Goal: Task Accomplishment & Management: Complete application form

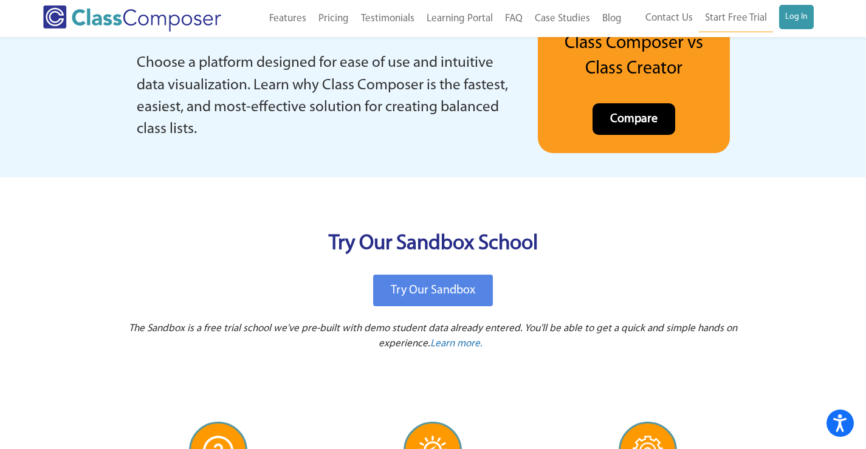
scroll to position [2432, 0]
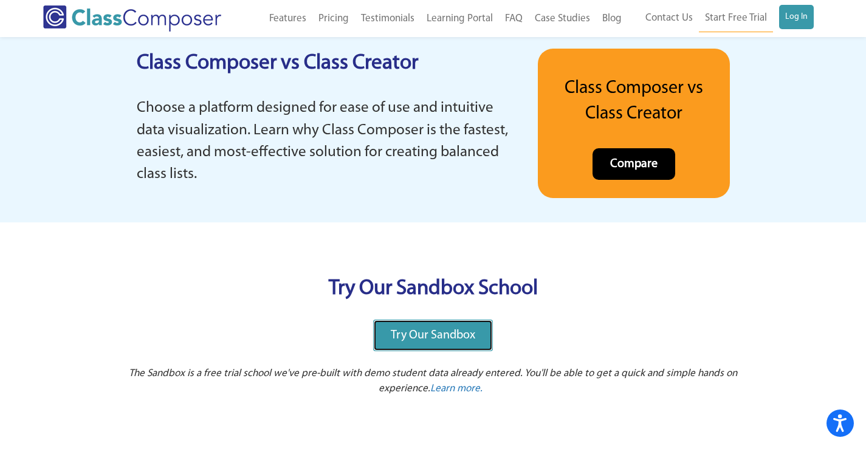
click at [438, 332] on span "Try Our Sandbox" at bounding box center [433, 335] width 84 height 12
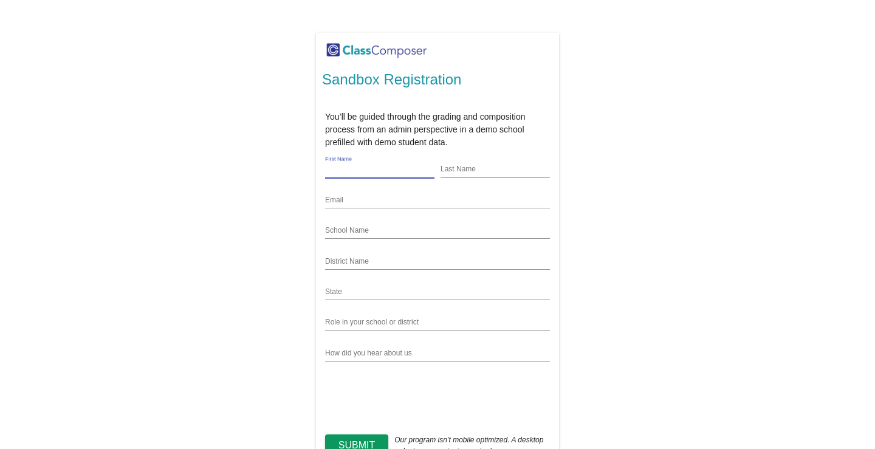
click at [365, 167] on input "First Name" at bounding box center [379, 170] width 109 height 10
type input "[PERSON_NAME]"
type input "[EMAIL_ADDRESS][DOMAIN_NAME]"
type input "[US_STATE]"
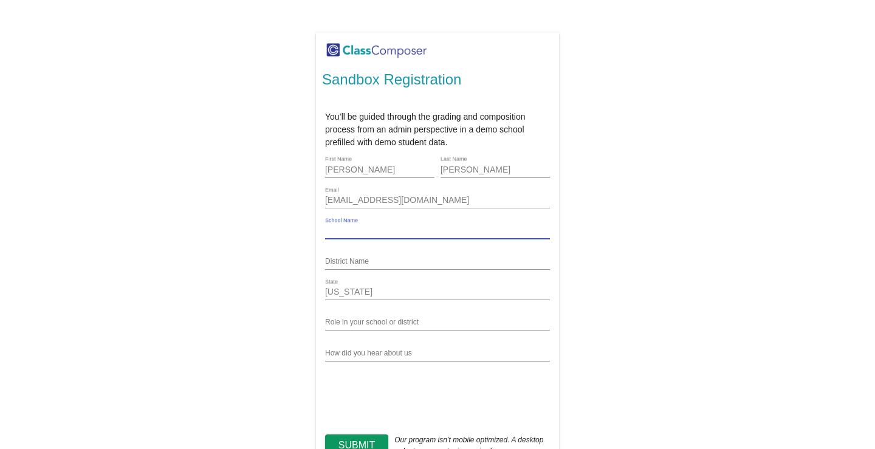
click at [445, 228] on input "School Name" at bounding box center [437, 231] width 225 height 10
type input "[PERSON_NAME][GEOGRAPHIC_DATA]"
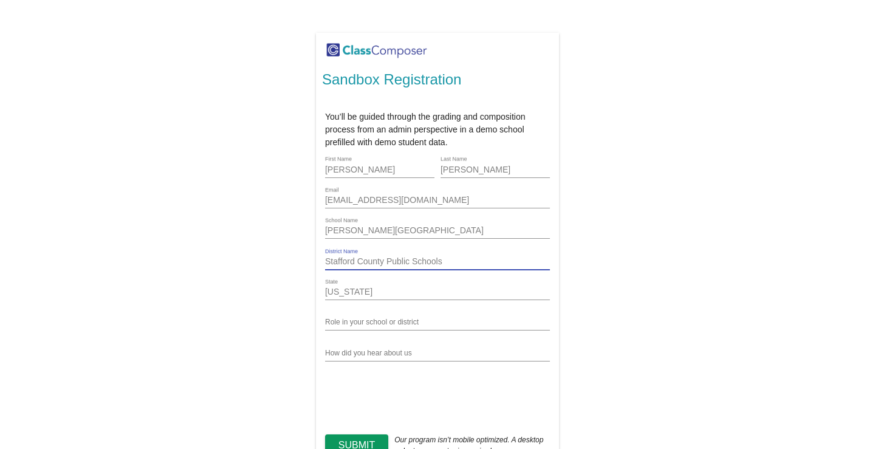
type input "Stafford County Public Schools"
click at [416, 325] on input "Role in your school or district" at bounding box center [437, 323] width 225 height 10
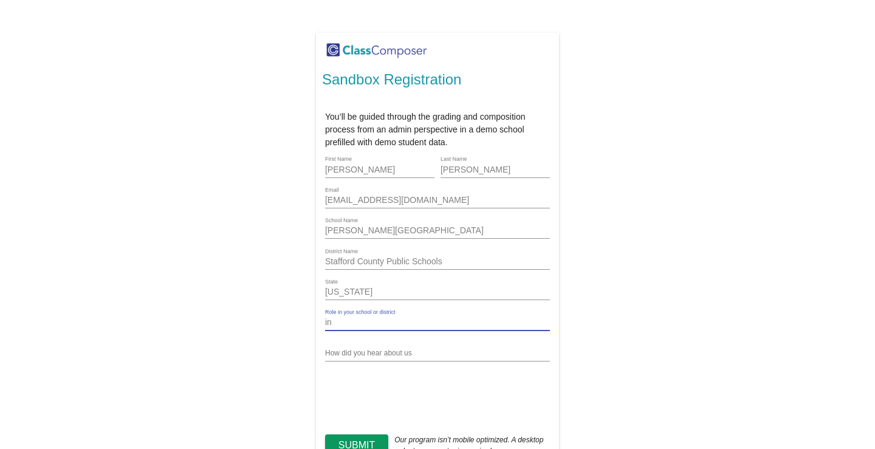
type input "i"
type input "Innovative Learning Coach"
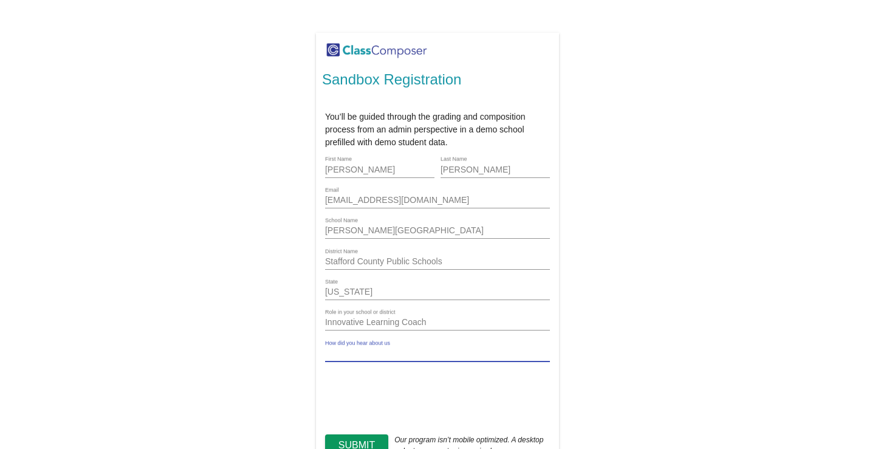
click at [407, 350] on input "How did you hear about us" at bounding box center [437, 354] width 225 height 10
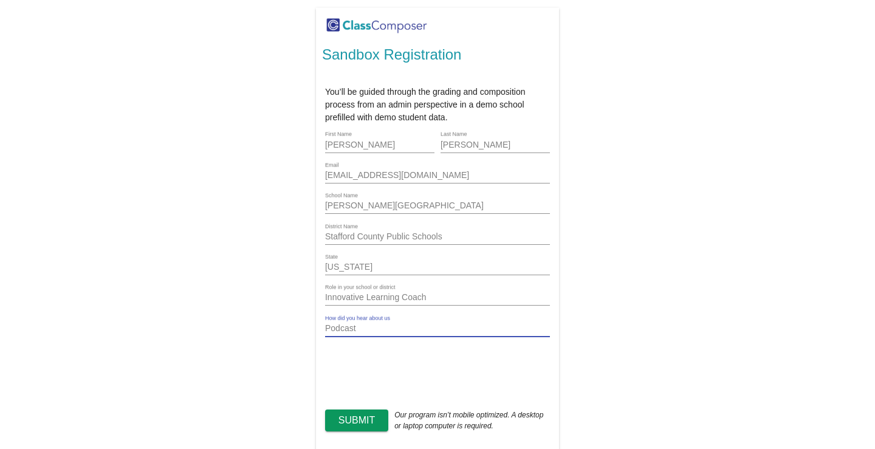
scroll to position [39, 0]
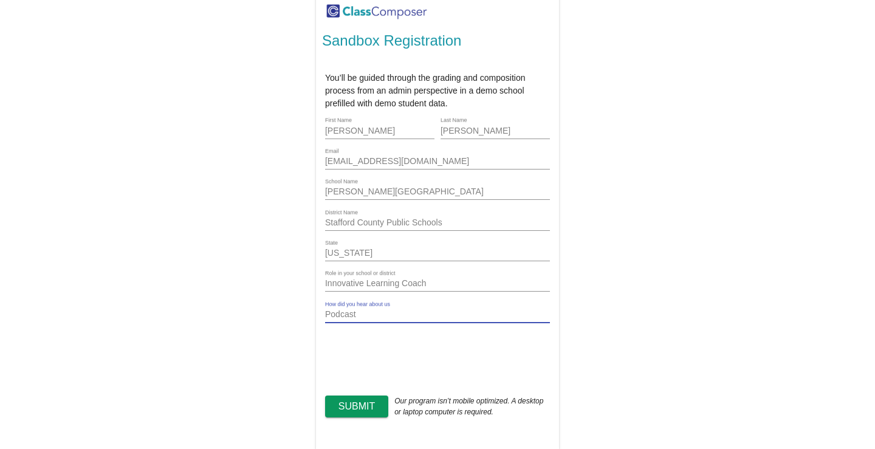
type input "Podcast"
click at [360, 404] on span "Submit" at bounding box center [357, 406] width 36 height 10
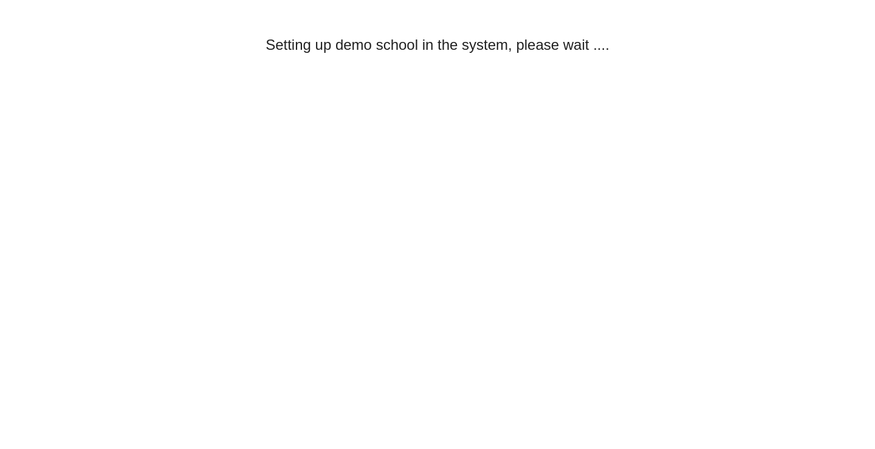
scroll to position [0, 0]
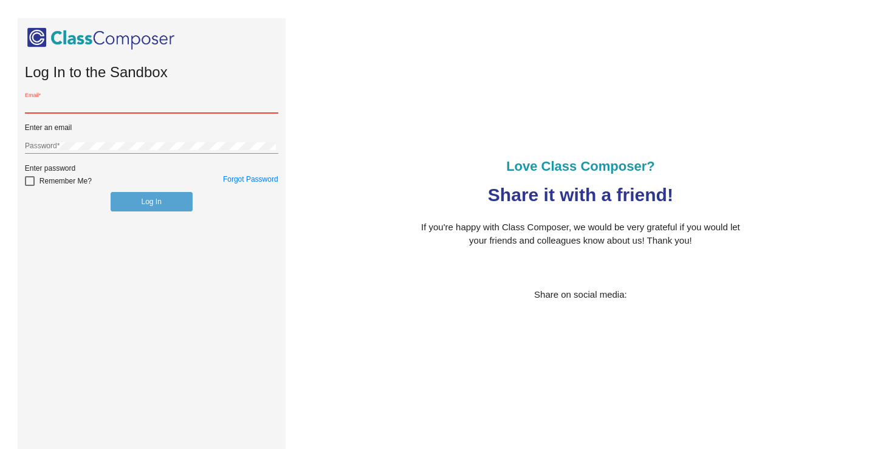
click at [75, 102] on input "Email *" at bounding box center [151, 106] width 253 height 9
type input "blunkallbj@staffordschools.net"
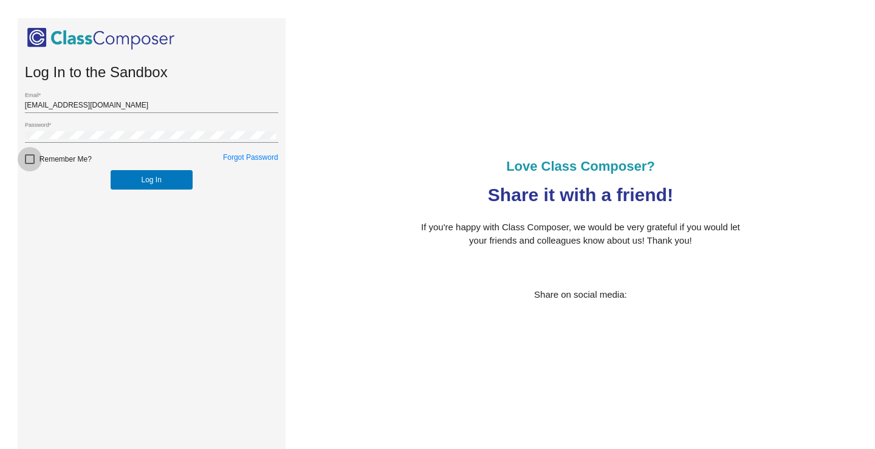
click at [27, 162] on div at bounding box center [30, 159] width 10 height 10
click at [29, 164] on input "Remember Me?" at bounding box center [29, 164] width 1 height 1
checkbox input "true"
click at [140, 188] on button "Log In" at bounding box center [152, 179] width 82 height 19
